Goal: Task Accomplishment & Management: Use online tool/utility

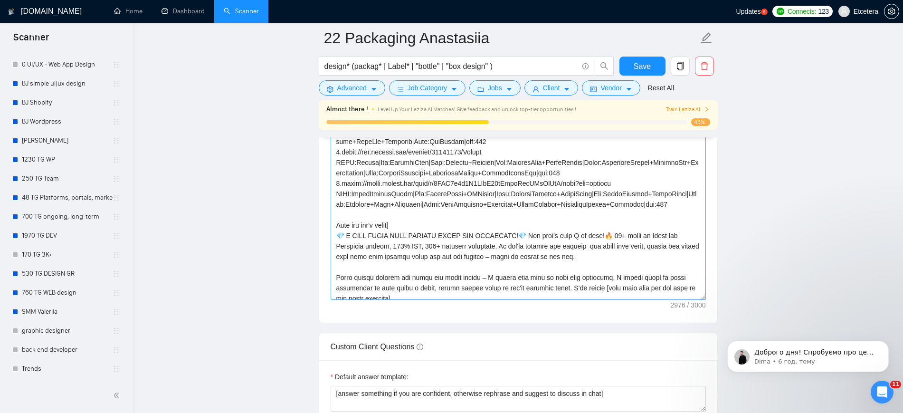
scroll to position [119, 0]
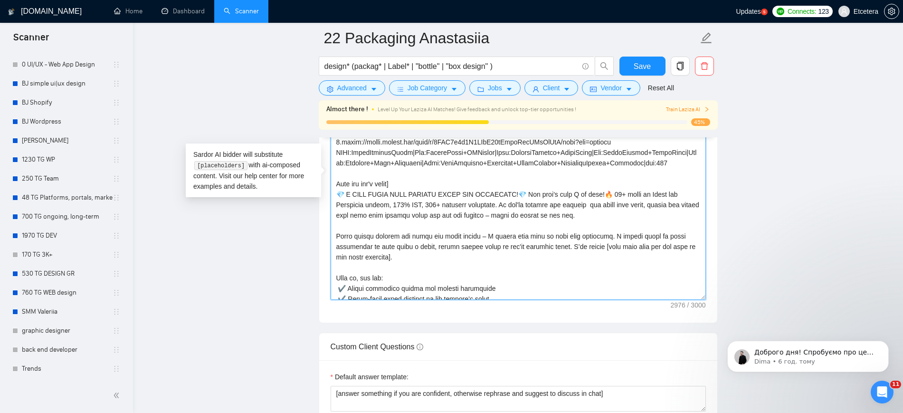
drag, startPoint x: 338, startPoint y: 179, endPoint x: 412, endPoint y: 239, distance: 95.2
click at [412, 239] on textarea "Cover letter template:" at bounding box center [518, 193] width 375 height 214
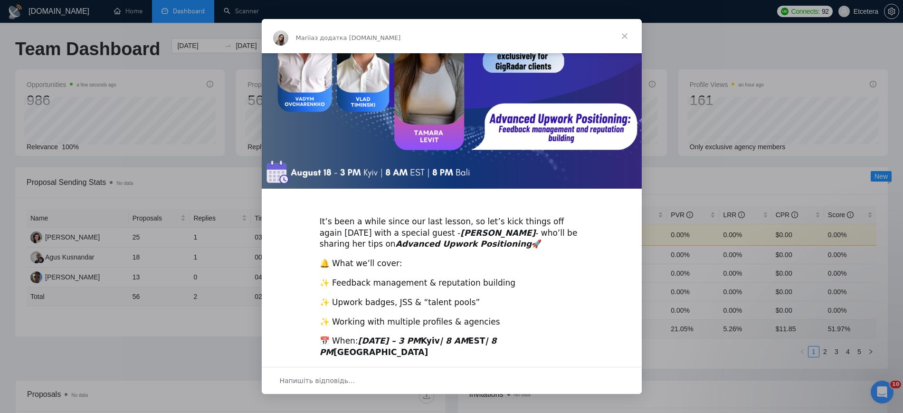
scroll to position [129, 0]
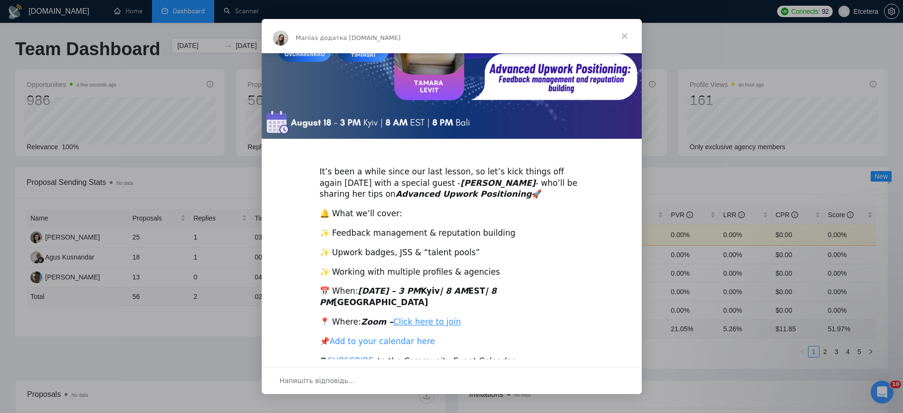
click at [400, 336] on link "Add to your calendar here" at bounding box center [382, 340] width 105 height 9
click at [625, 34] on span "Закрити" at bounding box center [624, 36] width 34 height 34
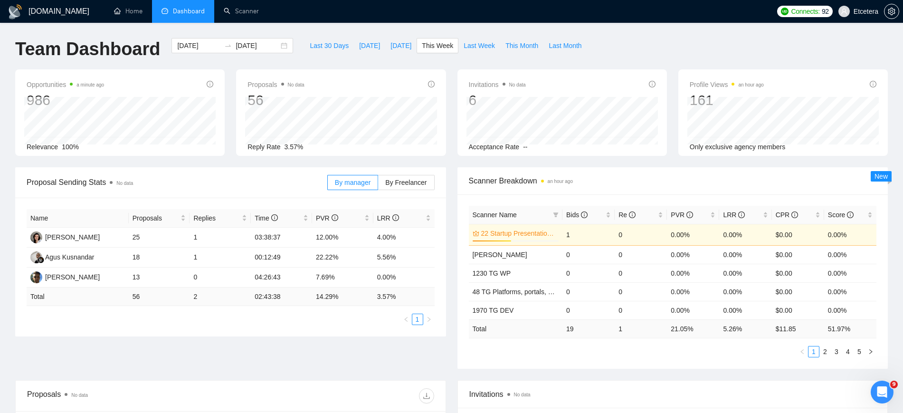
scroll to position [119, 0]
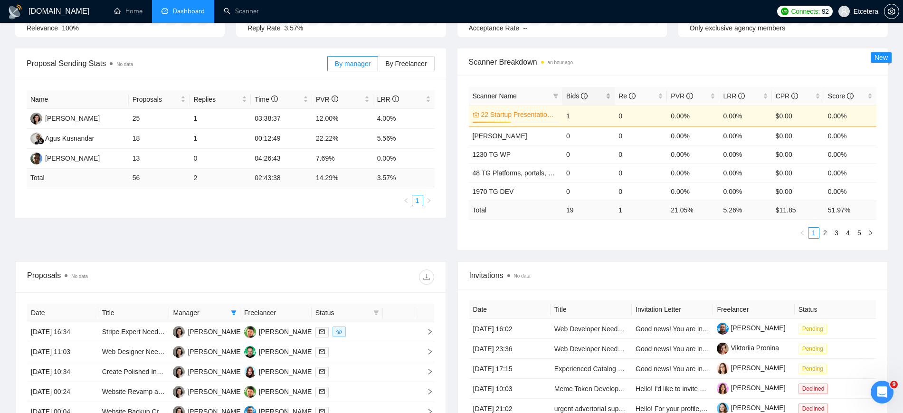
click at [608, 93] on div "Bids" at bounding box center [588, 96] width 45 height 10
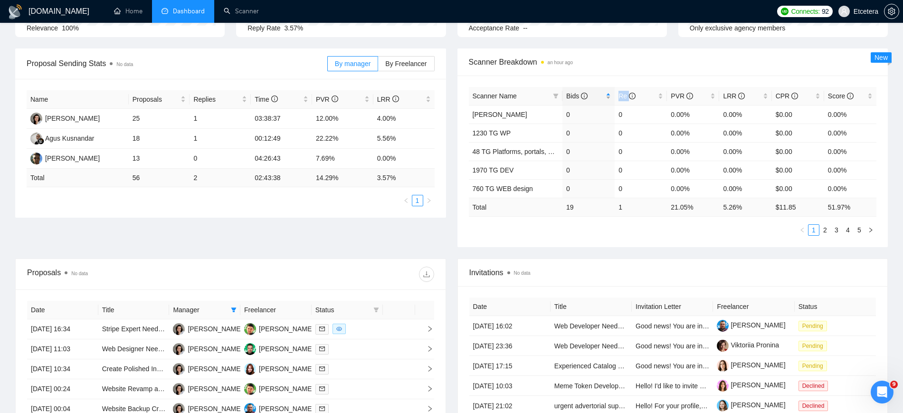
click at [608, 93] on div "Bids" at bounding box center [588, 96] width 45 height 10
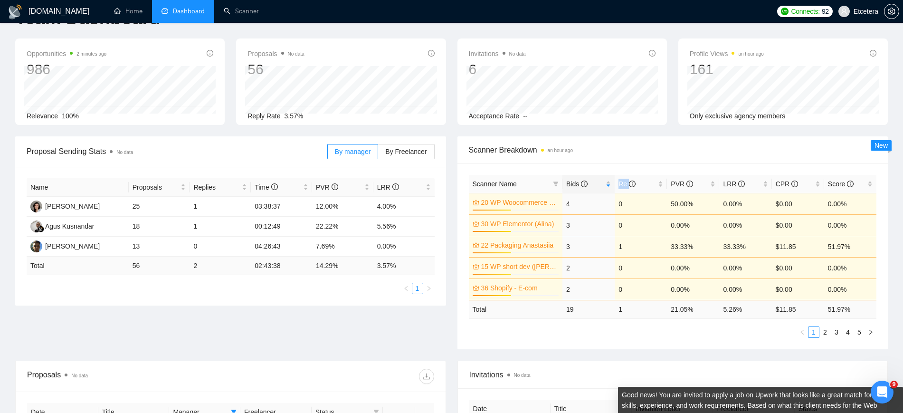
scroll to position [0, 0]
